Goal: Task Accomplishment & Management: Use online tool/utility

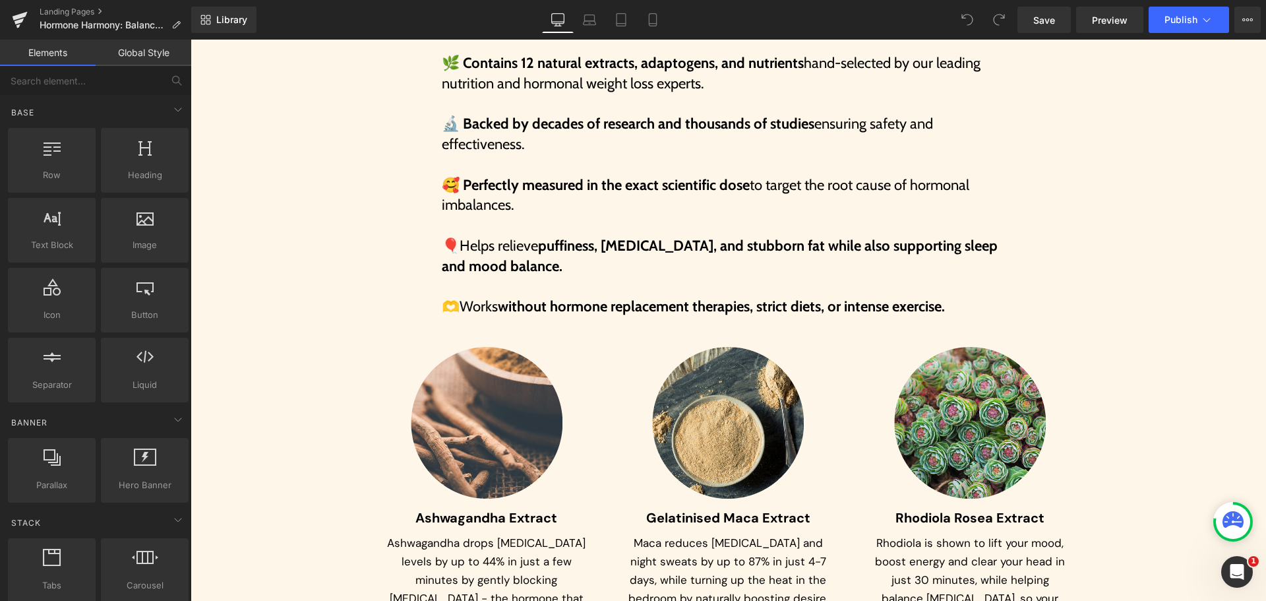
scroll to position [6457, 0]
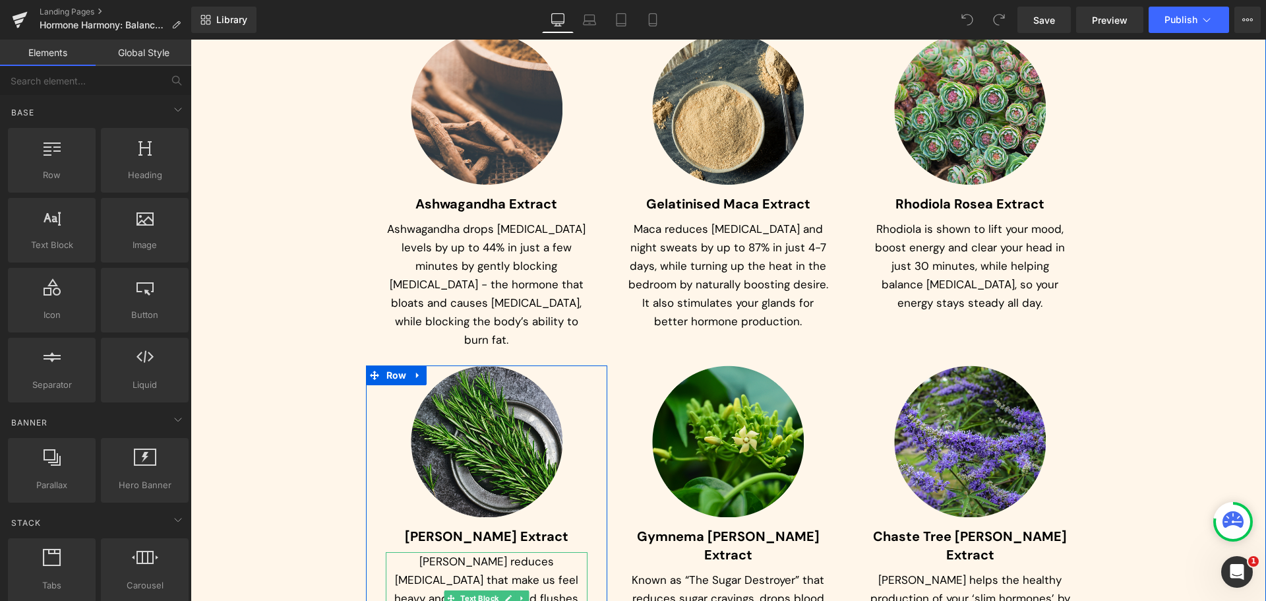
click at [476, 552] on p "[PERSON_NAME] reduces [MEDICAL_DATA] that make us feel heavy and look puffy - a…" at bounding box center [487, 598] width 202 height 92
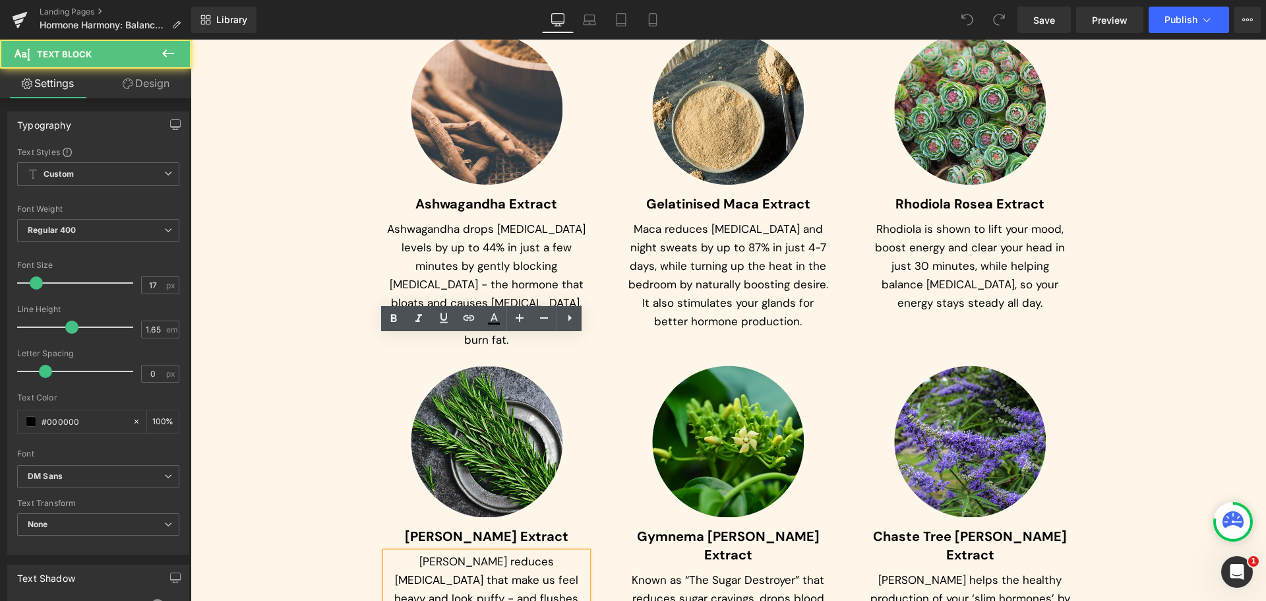
click at [476, 552] on p "[PERSON_NAME] reduces [MEDICAL_DATA] that make us feel heavy and look puffy - a…" at bounding box center [487, 598] width 202 height 92
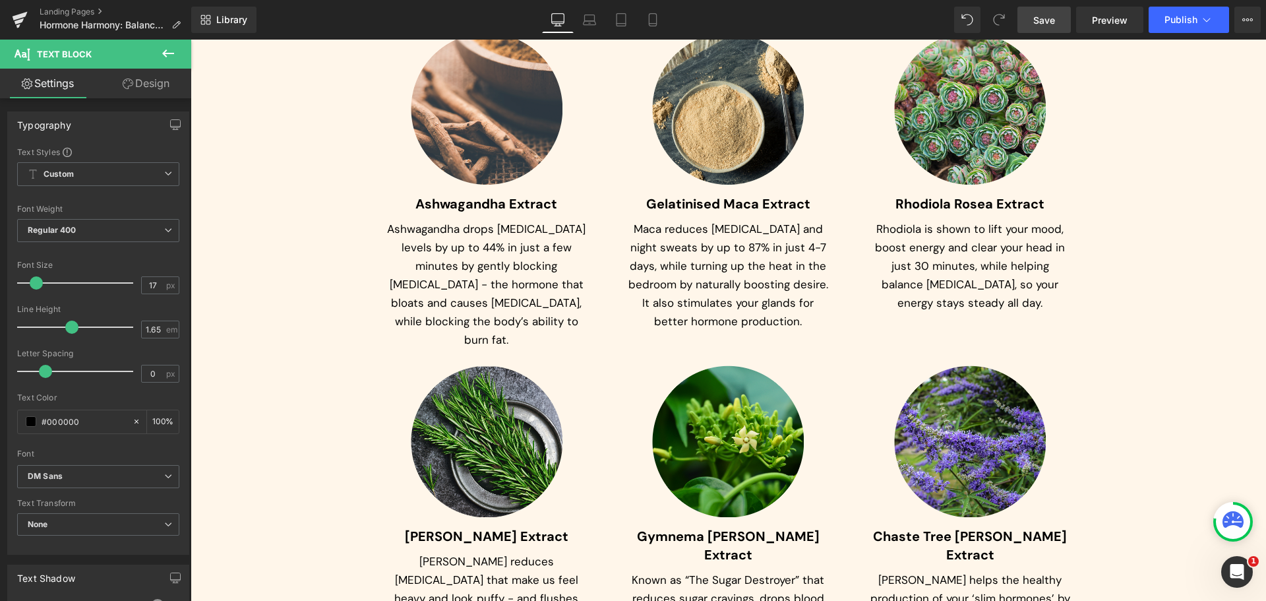
click at [1051, 22] on span "Save" at bounding box center [1044, 20] width 22 height 14
click at [645, 26] on icon at bounding box center [638, 19] width 13 height 13
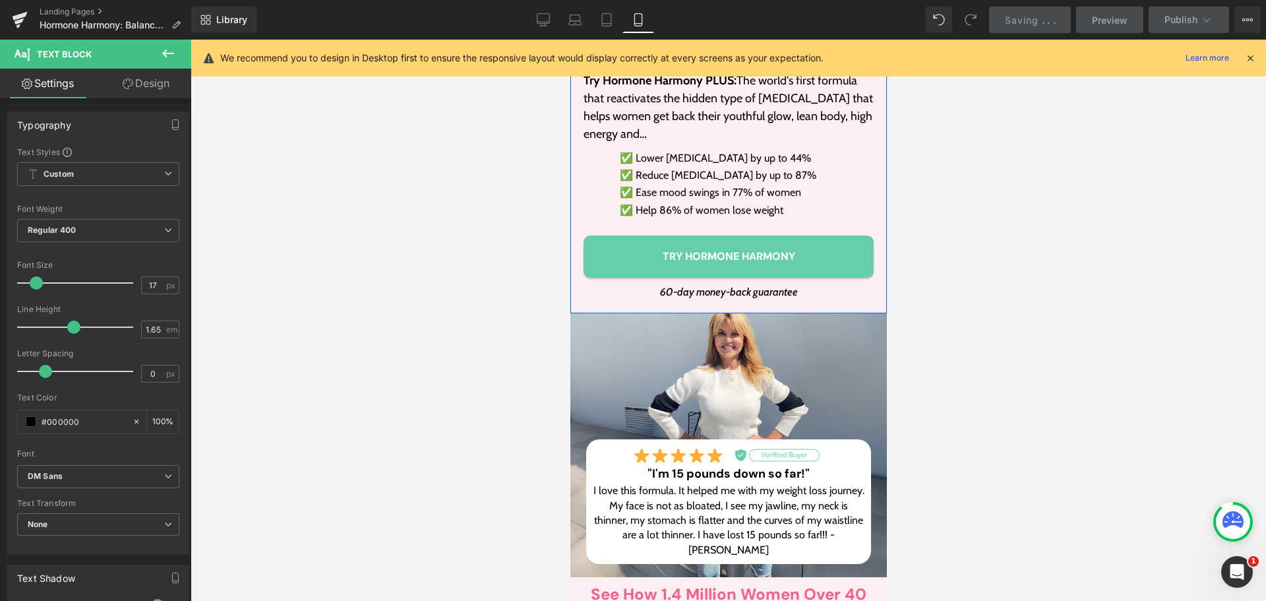
scroll to position [537, 0]
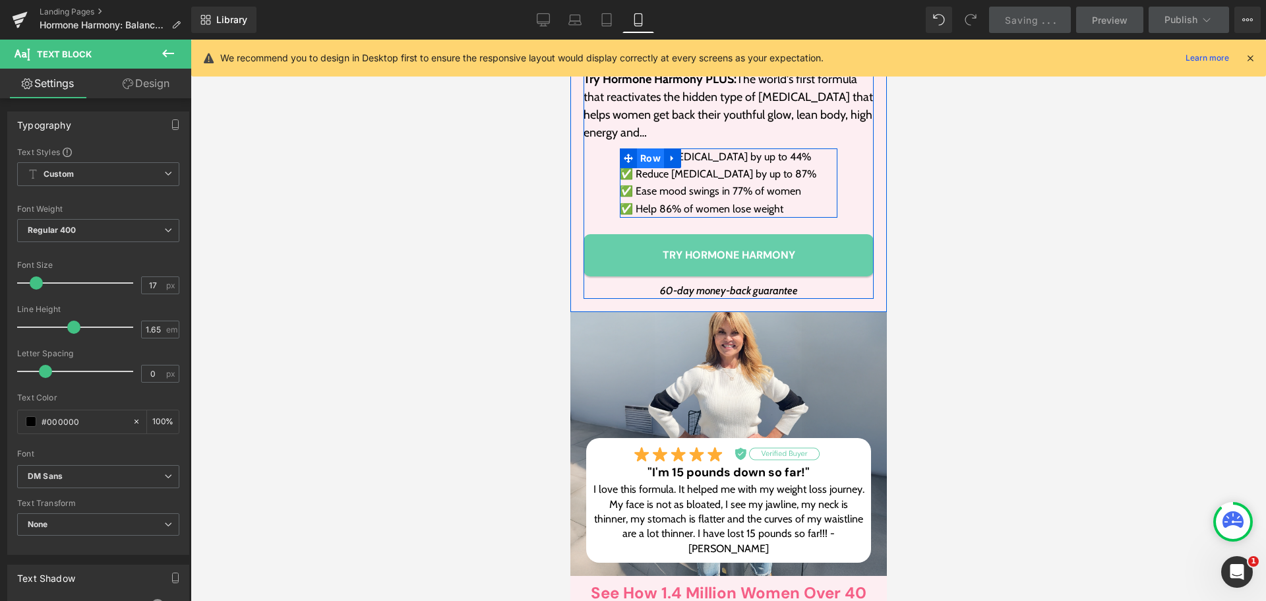
click at [641, 148] on span "Row" at bounding box center [649, 158] width 27 height 20
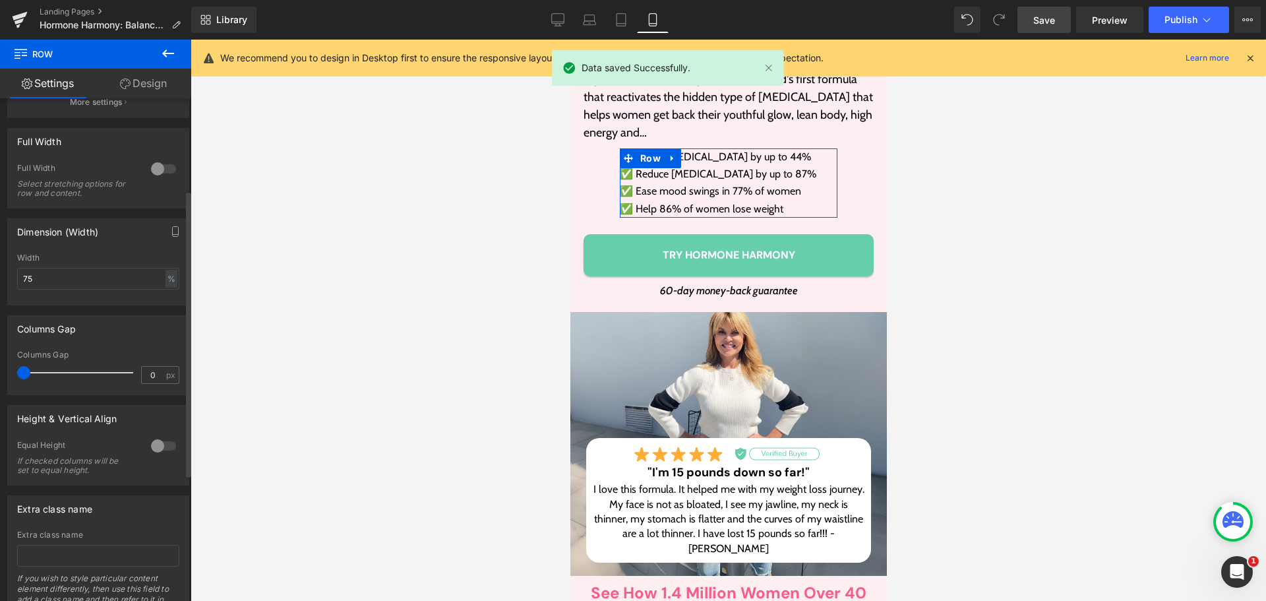
scroll to position [330, 0]
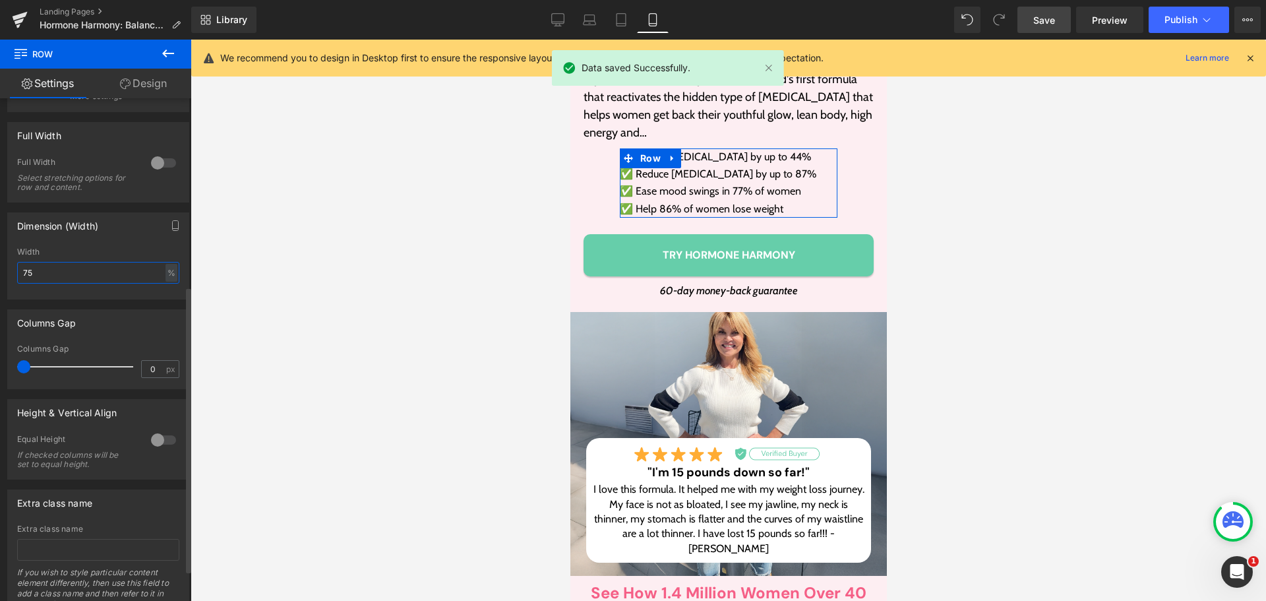
drag, startPoint x: 39, startPoint y: 274, endPoint x: 15, endPoint y: 272, distance: 24.4
click at [15, 272] on div "75% Width 75 % % px" at bounding box center [98, 272] width 181 height 51
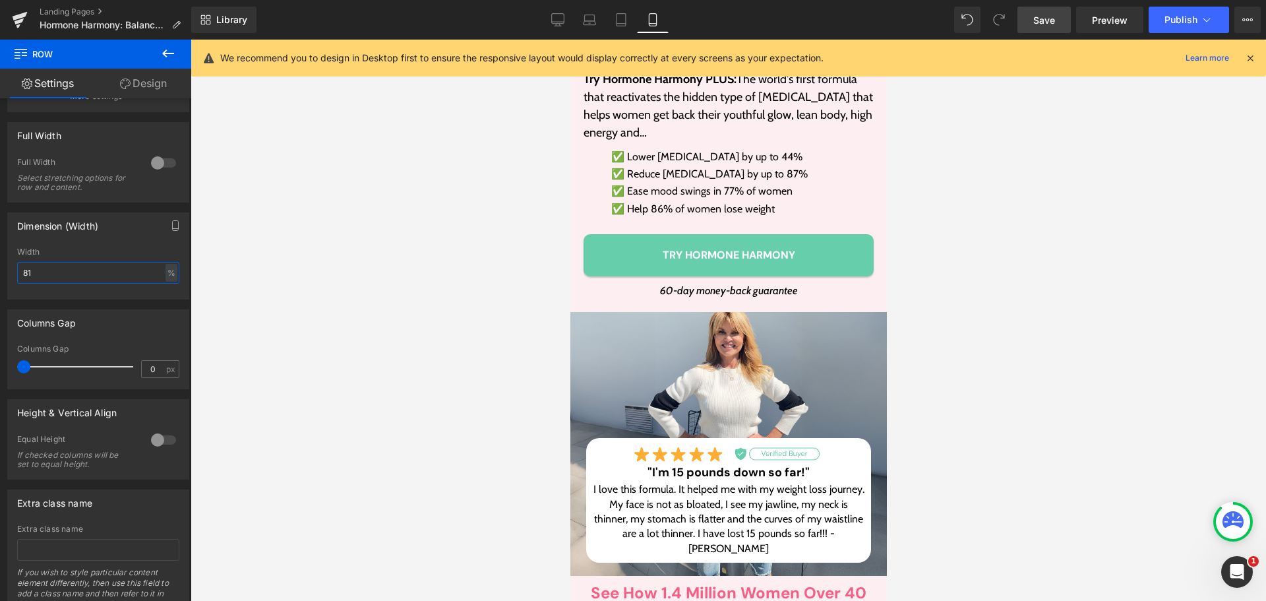
type input "81"
click at [1035, 18] on span "Save" at bounding box center [1044, 20] width 22 height 14
